Goal: Manage account settings

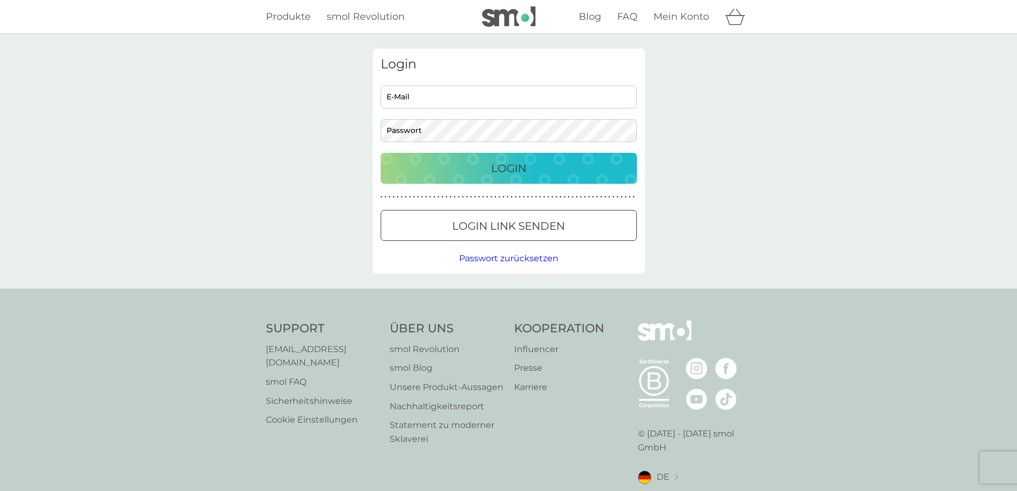
type input "[EMAIL_ADDRESS][PERSON_NAME][DOMAIN_NAME]"
click at [503, 170] on p "Login" at bounding box center [508, 168] width 35 height 17
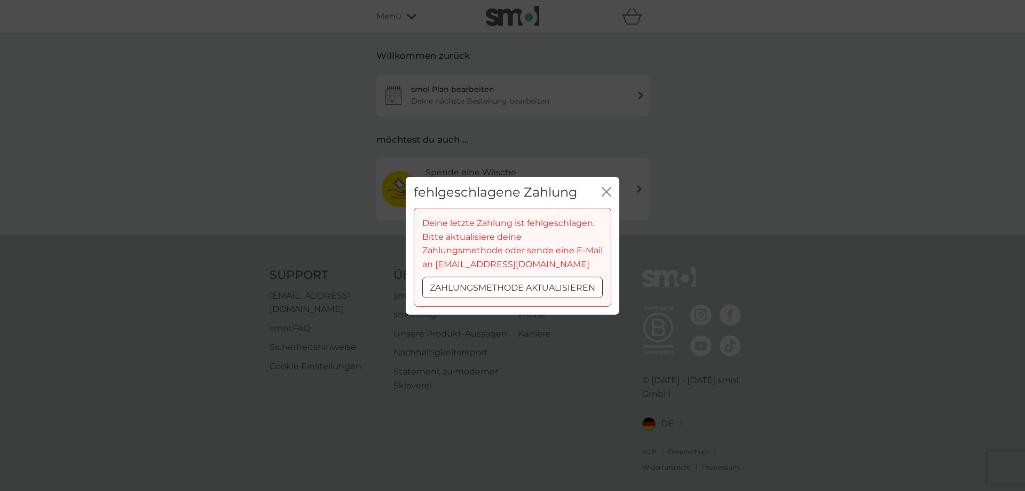
click at [520, 283] on div at bounding box center [512, 287] width 38 height 11
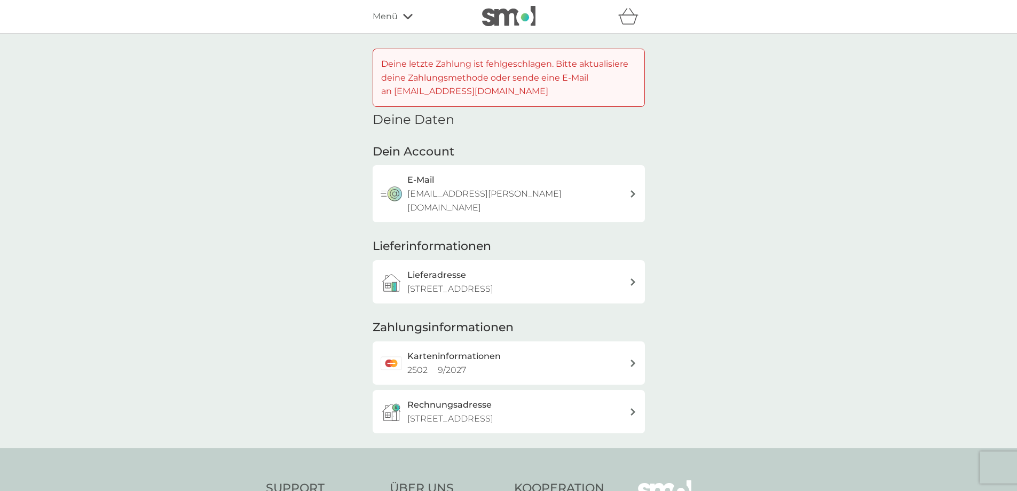
click at [635, 359] on icon at bounding box center [633, 362] width 5 height 7
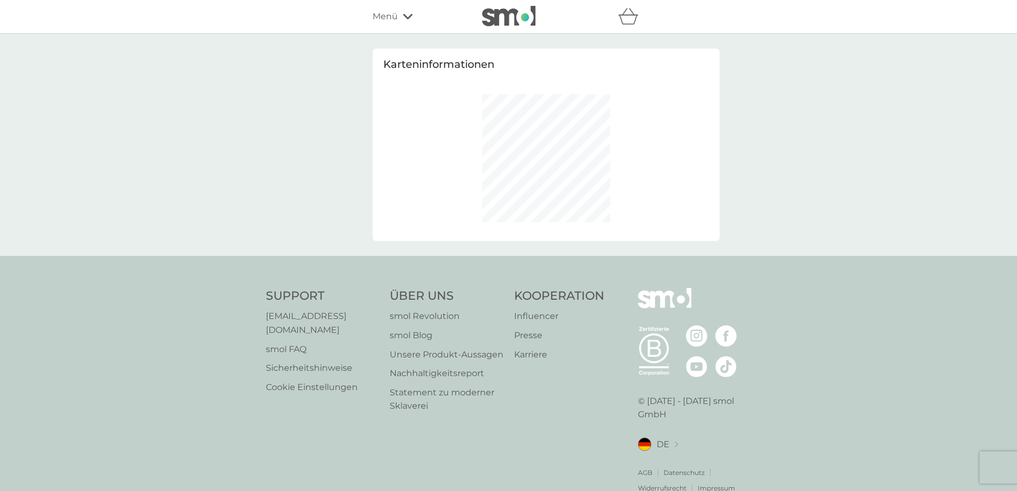
select select "[GEOGRAPHIC_DATA]"
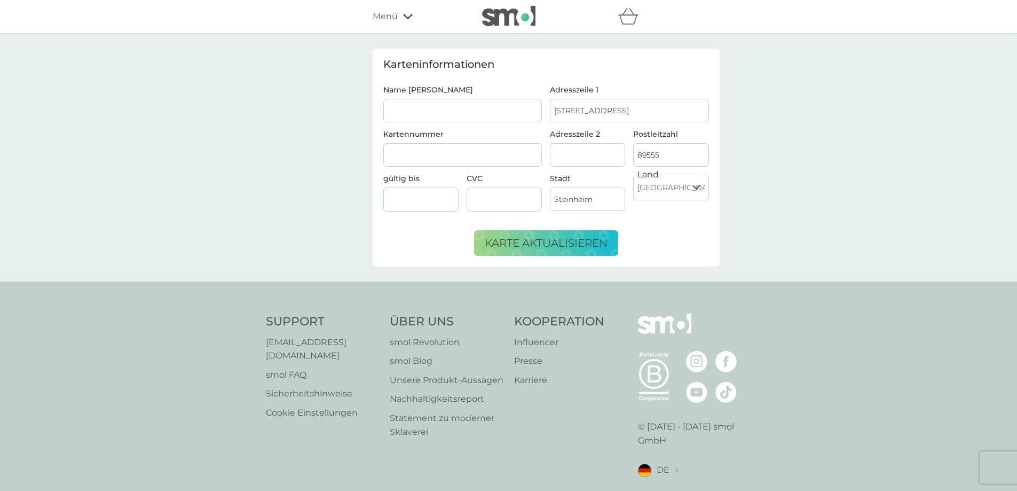
click at [415, 108] on input "Name [PERSON_NAME]" at bounding box center [462, 110] width 159 height 23
type input "[CREDIT_CARD_NUMBER]"
drag, startPoint x: 386, startPoint y: 113, endPoint x: 463, endPoint y: 111, distance: 76.9
click at [463, 111] on input "[CREDIT_CARD_NUMBER]" at bounding box center [462, 110] width 159 height 23
click at [394, 113] on input "Name [PERSON_NAME]" at bounding box center [462, 110] width 159 height 23
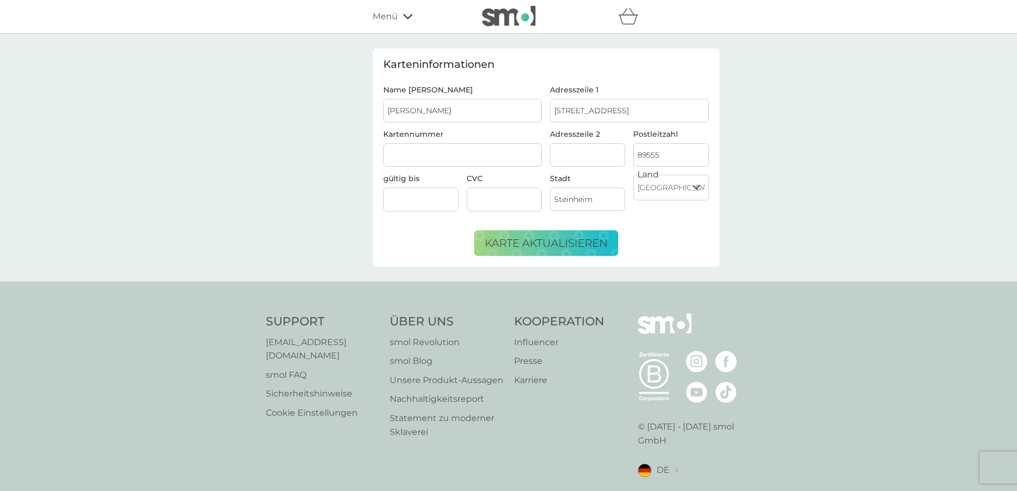
type input "[PERSON_NAME]"
click at [559, 240] on span "Karte aktualisieren" at bounding box center [546, 243] width 123 height 13
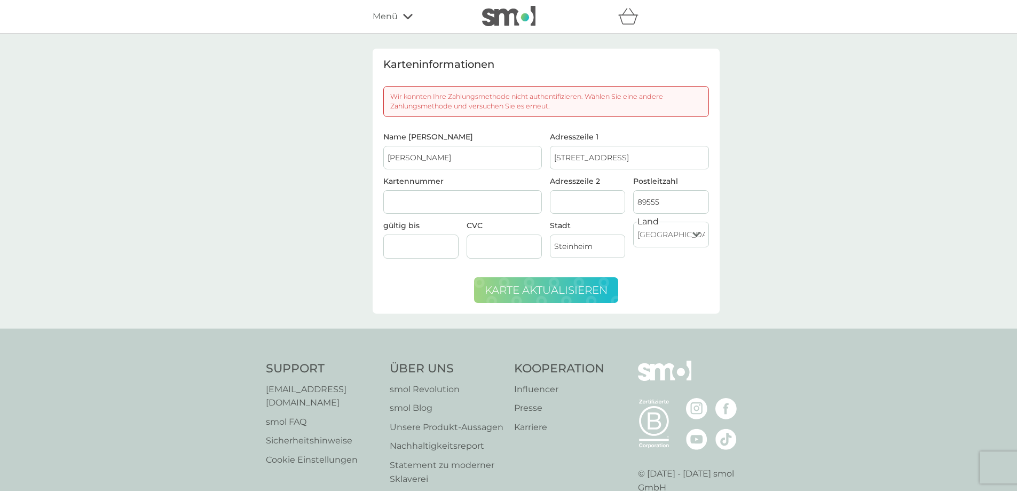
click at [627, 21] on icon "Warenkorb" at bounding box center [628, 16] width 20 height 17
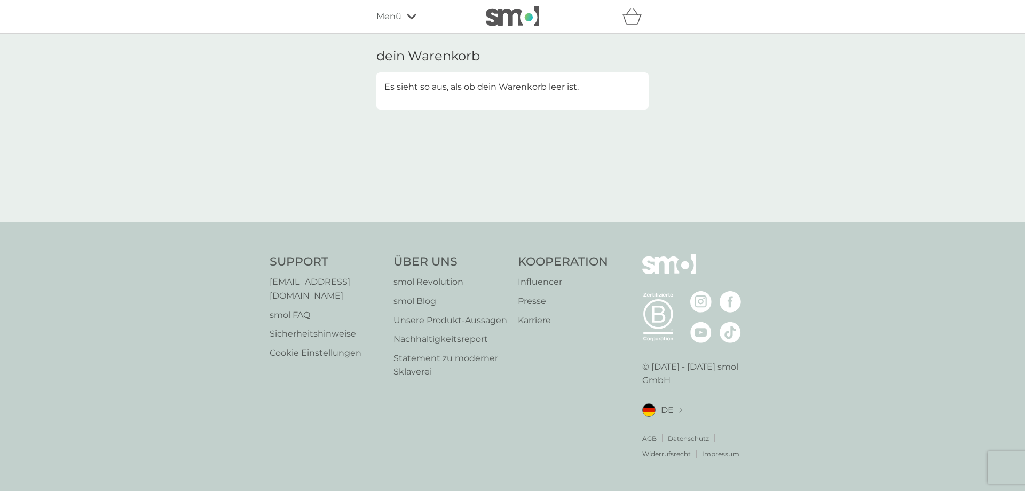
click at [632, 20] on icon "Warenkorb" at bounding box center [632, 16] width 20 height 17
click at [509, 18] on img at bounding box center [512, 16] width 53 height 20
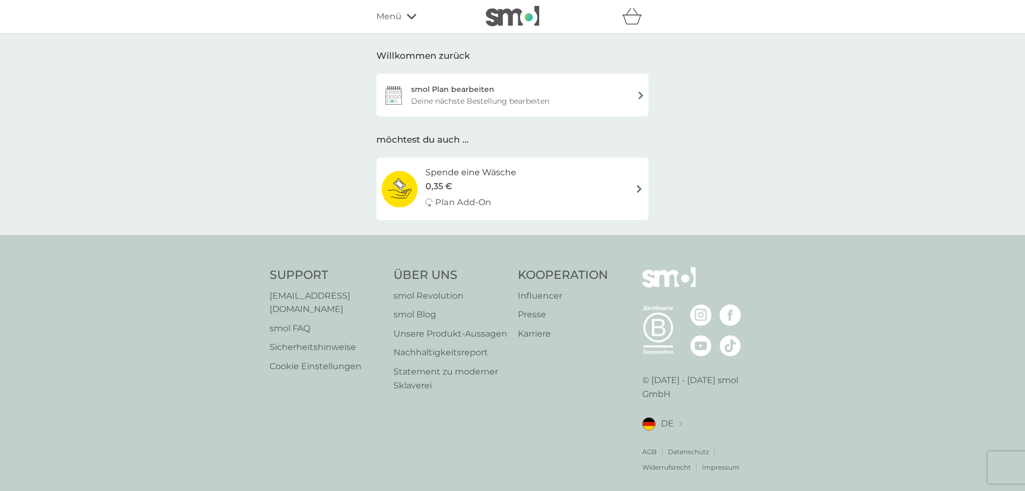
click at [410, 19] on icon at bounding box center [412, 16] width 10 height 6
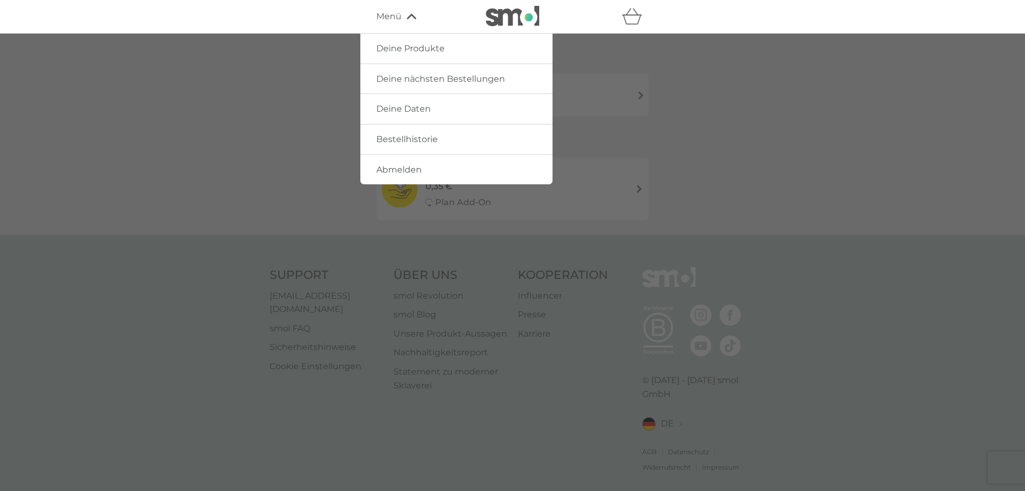
click at [418, 168] on span "Abmelden" at bounding box center [398, 169] width 45 height 10
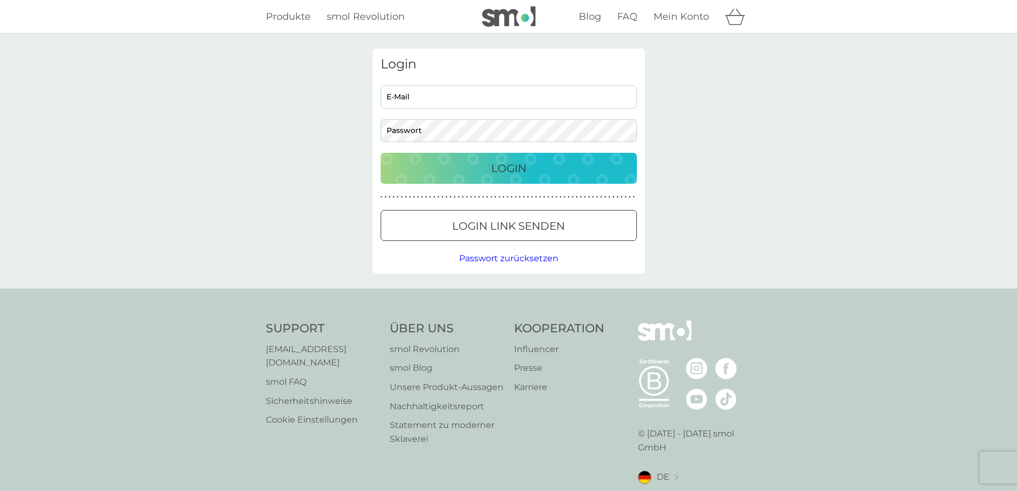
type input "[EMAIL_ADDRESS][PERSON_NAME][DOMAIN_NAME]"
click at [499, 169] on p "Login" at bounding box center [508, 168] width 35 height 17
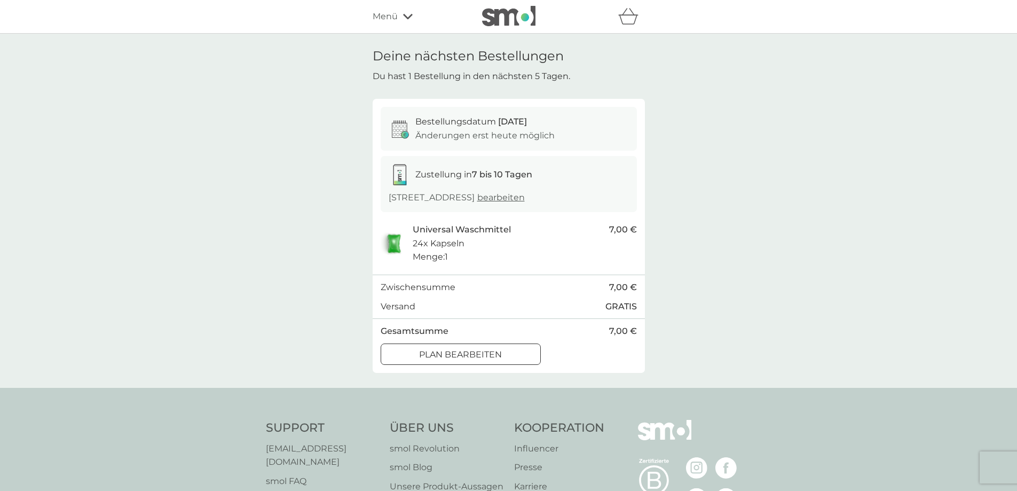
click at [631, 15] on icon "Warenkorb" at bounding box center [628, 16] width 20 height 17
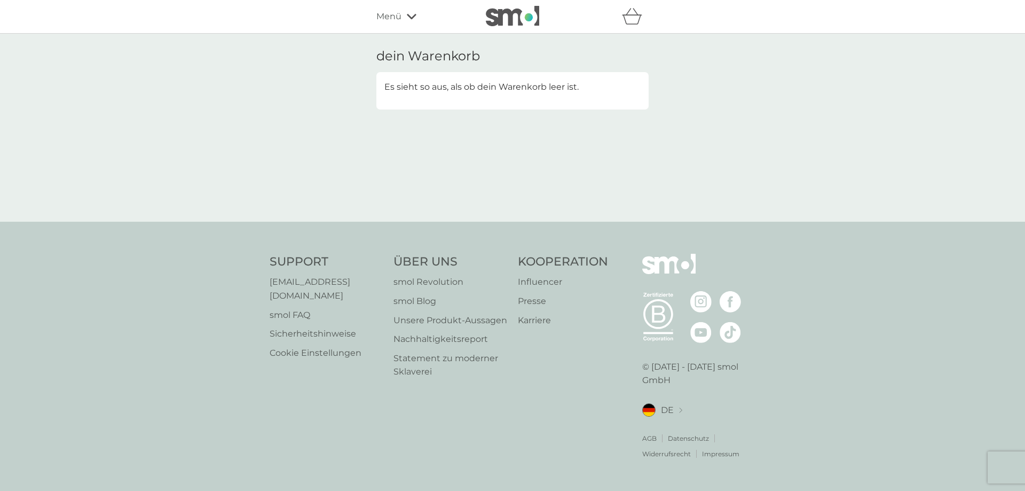
click at [631, 15] on icon "Warenkorb" at bounding box center [632, 16] width 20 height 17
click at [499, 21] on img at bounding box center [512, 16] width 53 height 20
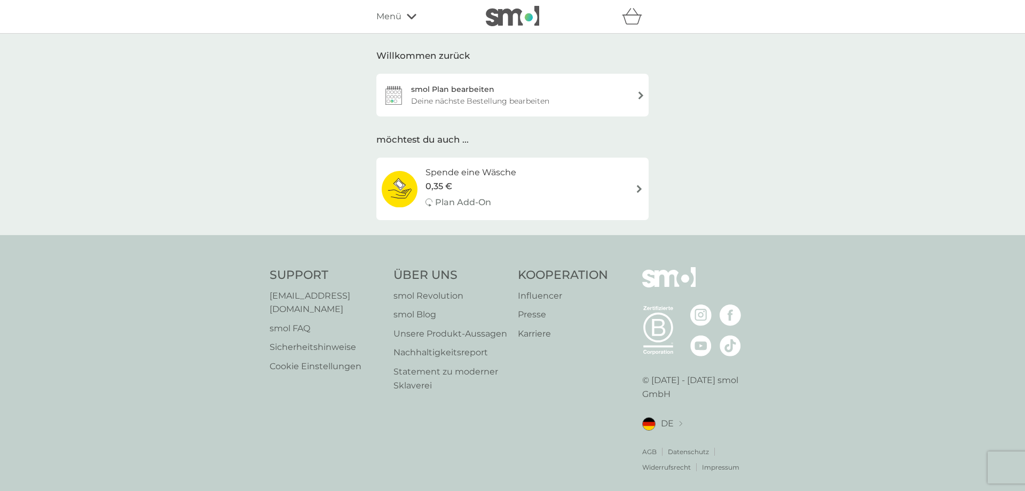
click at [642, 97] on div "smol Plan bearbeiten Deine nächste Bestellung bearbeiten" at bounding box center [512, 95] width 272 height 43
